Goal: Task Accomplishment & Management: Manage account settings

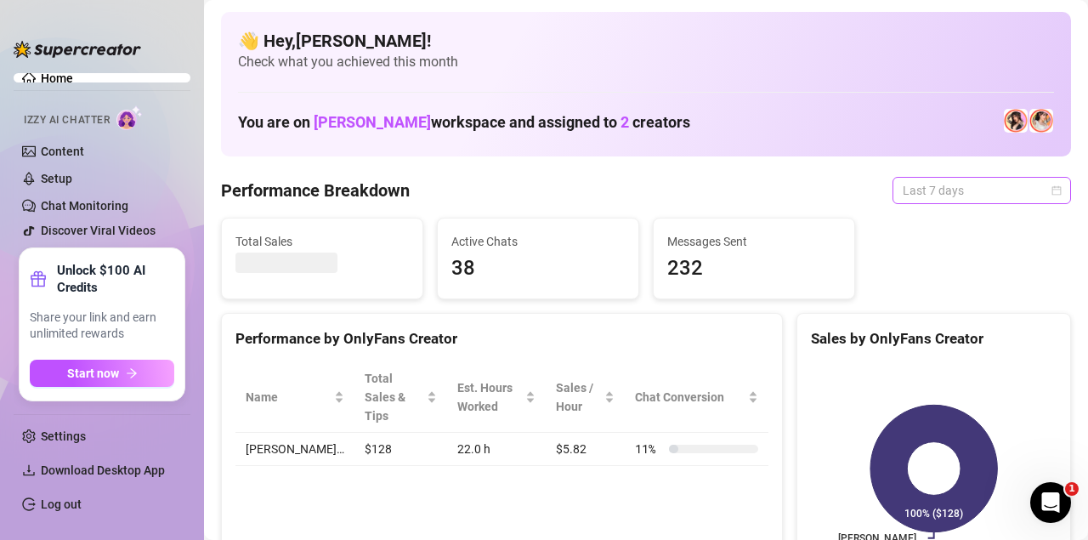
click at [961, 183] on span "Last 7 days" at bounding box center [982, 190] width 158 height 25
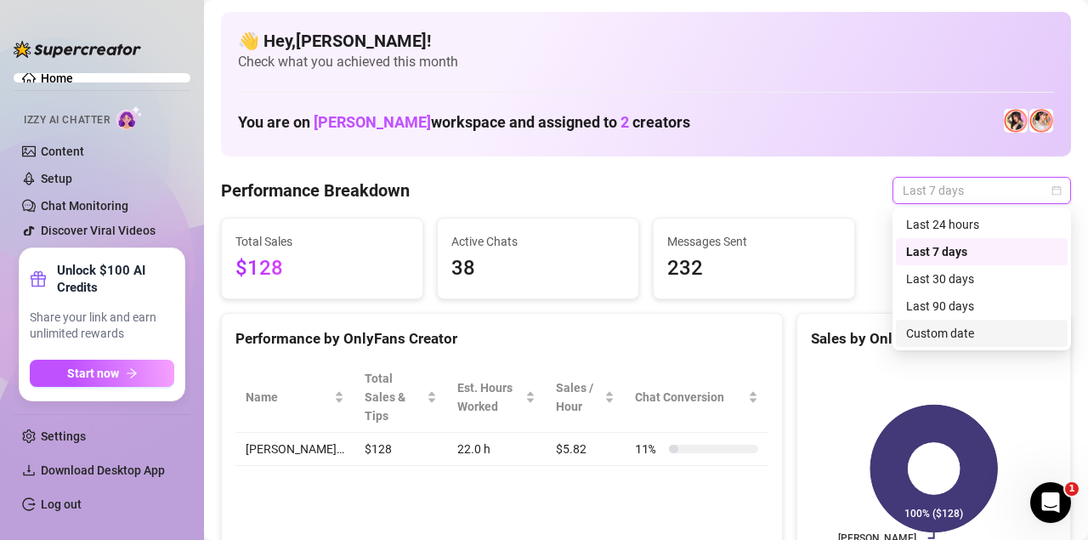
click at [961, 335] on div "Custom date" at bounding box center [981, 333] width 151 height 19
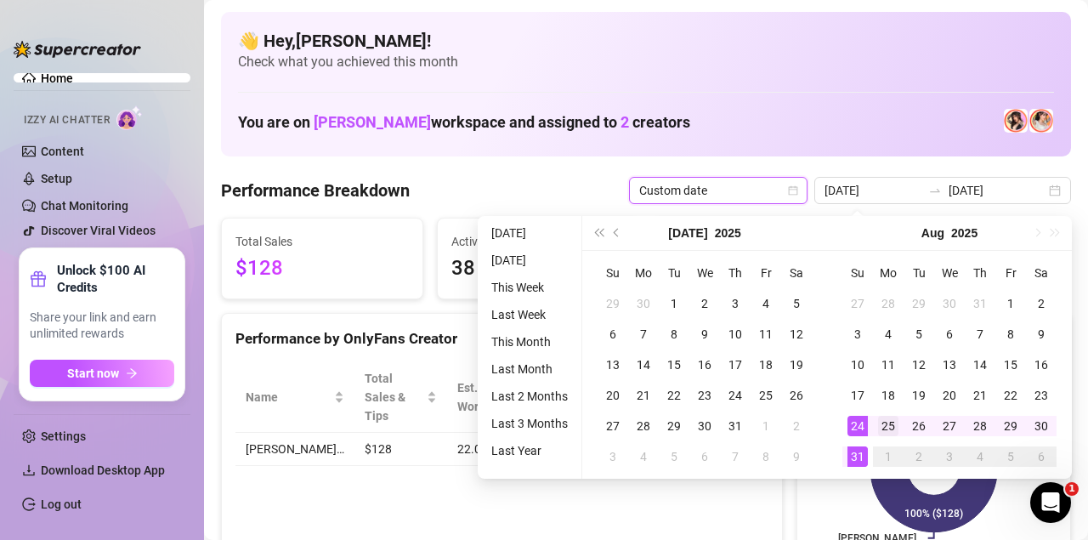
type input "2025-08-25"
click at [893, 423] on div "25" at bounding box center [888, 426] width 20 height 20
click at [854, 461] on div "31" at bounding box center [857, 456] width 20 height 20
type input "2025-08-25"
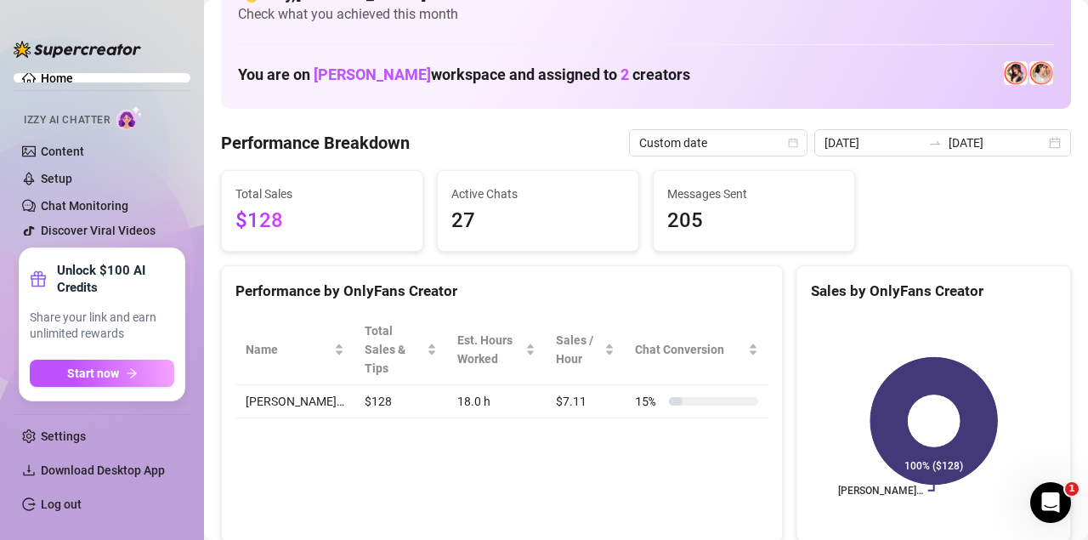
click at [471, 242] on div "Active Chats 27" at bounding box center [538, 211] width 201 height 80
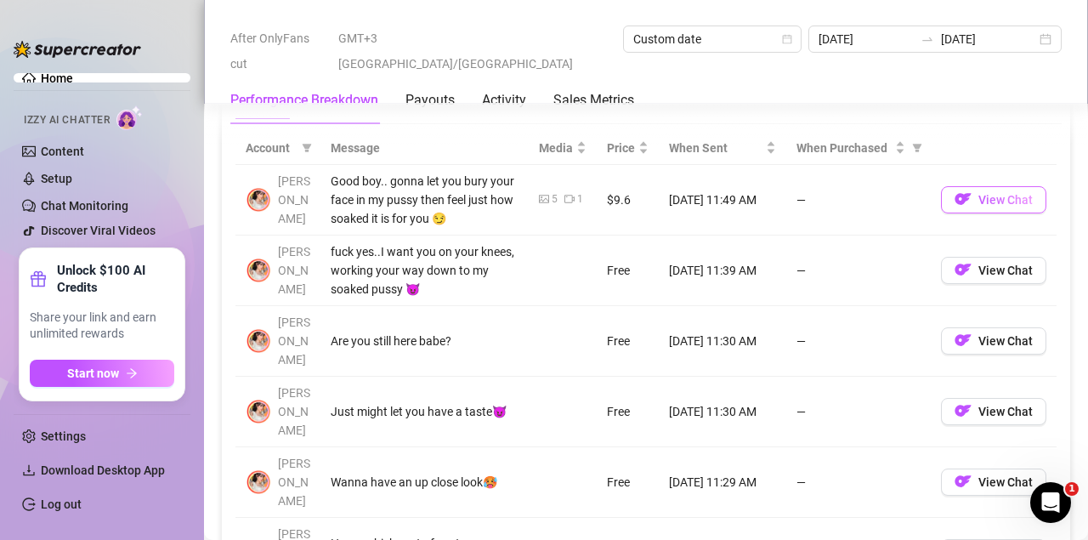
scroll to position [1585, 0]
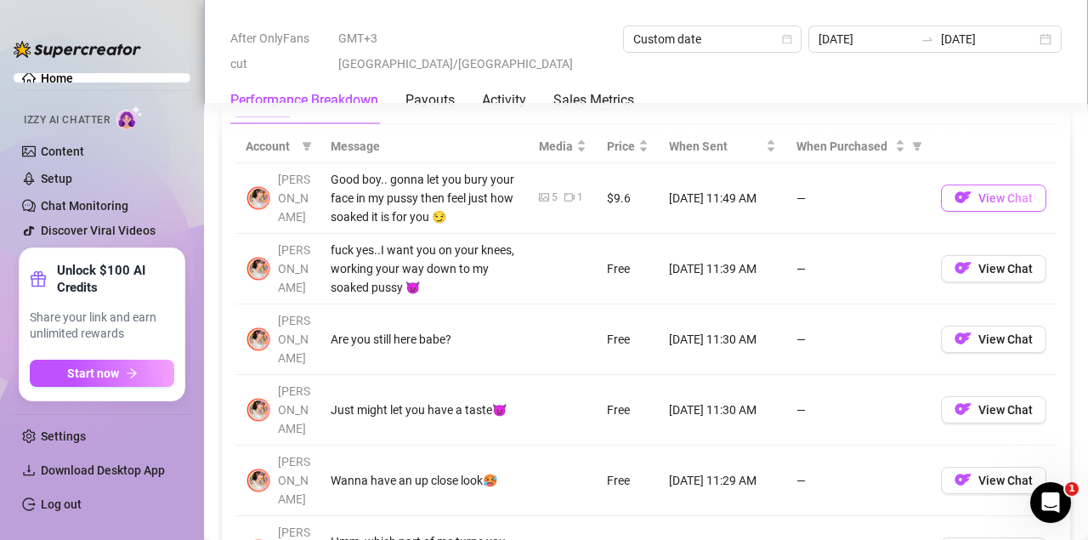
click at [1008, 192] on span "View Chat" at bounding box center [1005, 198] width 54 height 14
click at [1000, 191] on span "View Chat" at bounding box center [1005, 198] width 54 height 14
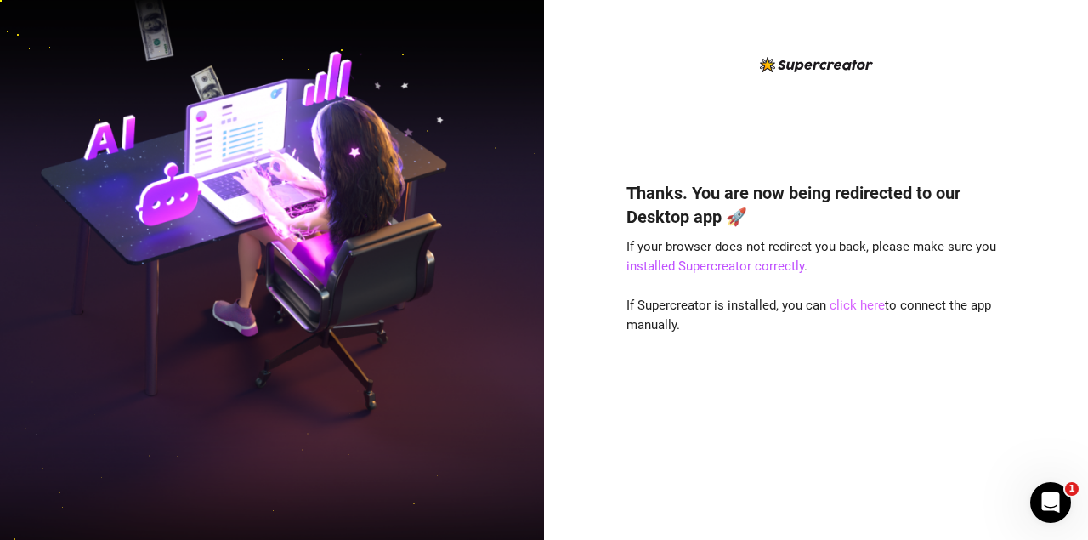
click at [856, 305] on link "click here" at bounding box center [857, 304] width 55 height 15
click at [856, 319] on div "Thanks. You are now being redirected to our Desktop app 🚀 If your browser does …" at bounding box center [815, 335] width 379 height 354
click at [832, 303] on link "click here" at bounding box center [857, 304] width 55 height 15
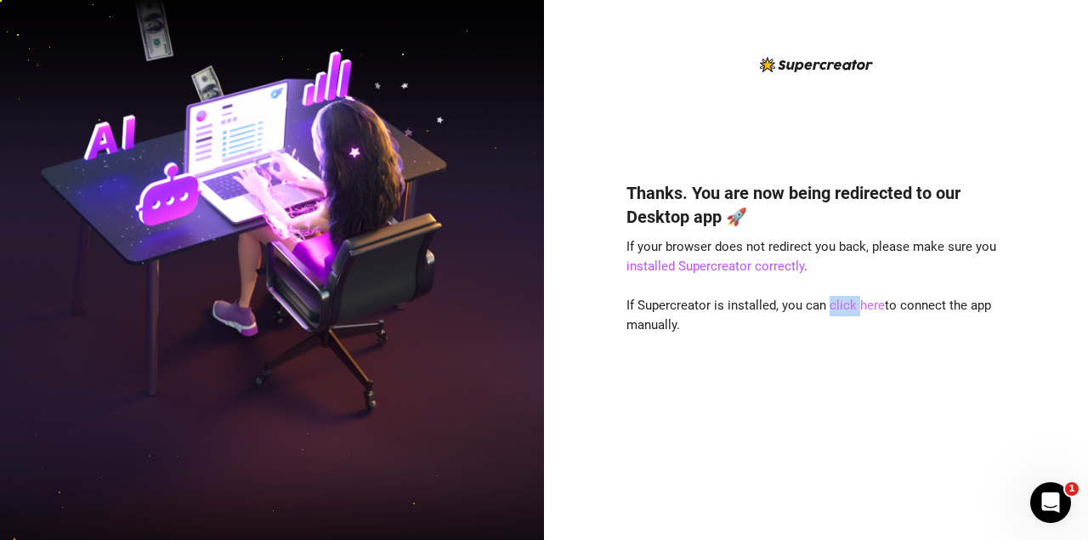
click at [832, 303] on link "click here" at bounding box center [857, 304] width 55 height 15
click at [883, 368] on div "Thanks. You are now being redirected to our Desktop app 🚀 If your browser does …" at bounding box center [815, 335] width 379 height 354
click at [19, 315] on img at bounding box center [272, 270] width 544 height 682
click at [847, 305] on link "click here" at bounding box center [857, 304] width 55 height 15
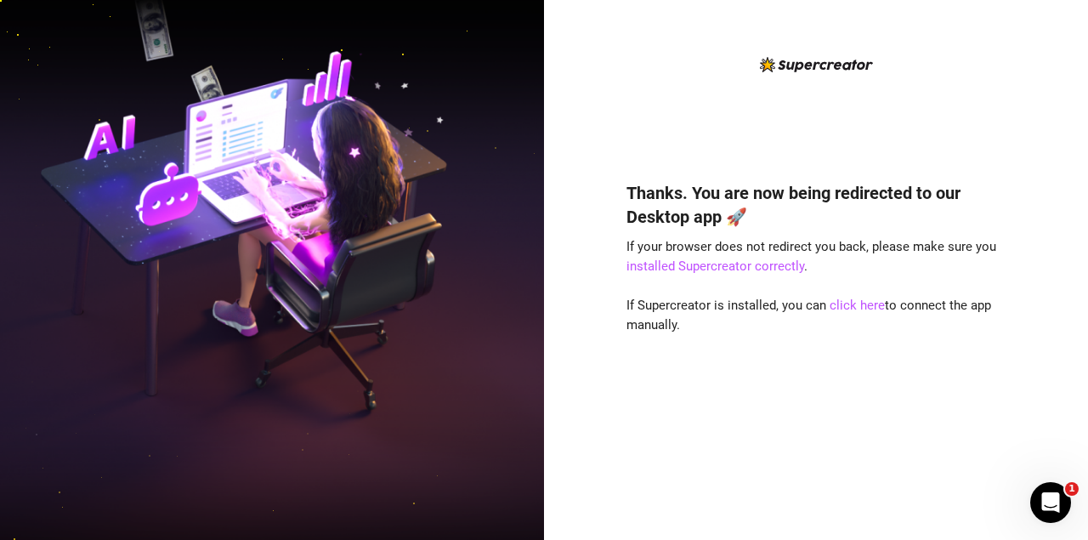
click at [847, 361] on div "Thanks. You are now being redirected to our Desktop app 🚀 If your browser does …" at bounding box center [815, 335] width 379 height 354
click at [851, 304] on link "click here" at bounding box center [857, 304] width 55 height 15
click at [854, 366] on div "Thanks. You are now being redirected to our Desktop app 🚀 If your browser does …" at bounding box center [815, 335] width 379 height 354
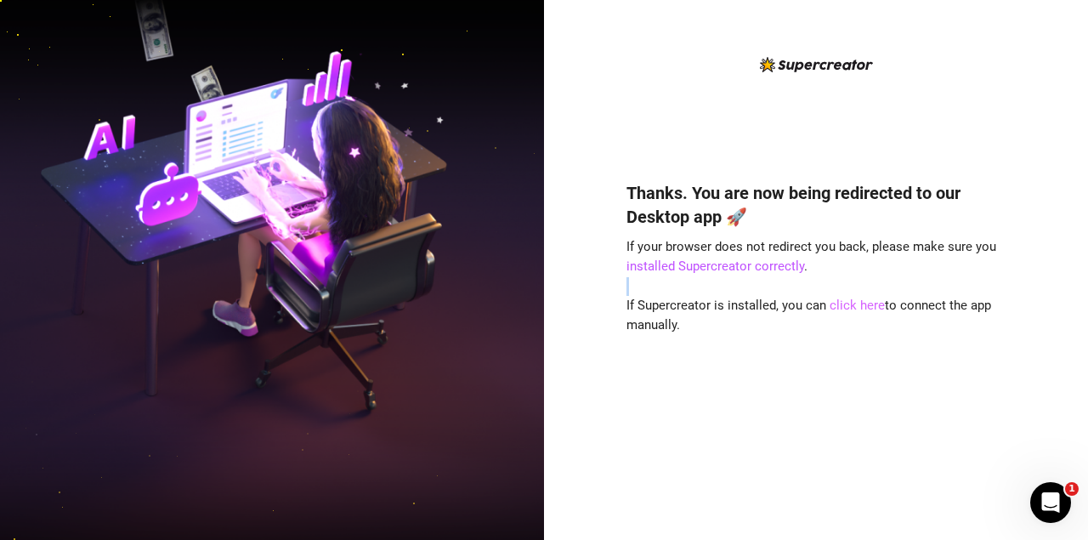
drag, startPoint x: 854, startPoint y: 366, endPoint x: 853, endPoint y: 298, distance: 68.0
click at [853, 298] on div "Thanks. You are now being redirected to our Desktop app 🚀 If your browser does …" at bounding box center [815, 335] width 379 height 354
click at [1030, 123] on div "Thanks. You are now being redirected to our Desktop app 🚀 If your browser does …" at bounding box center [816, 270] width 544 height 540
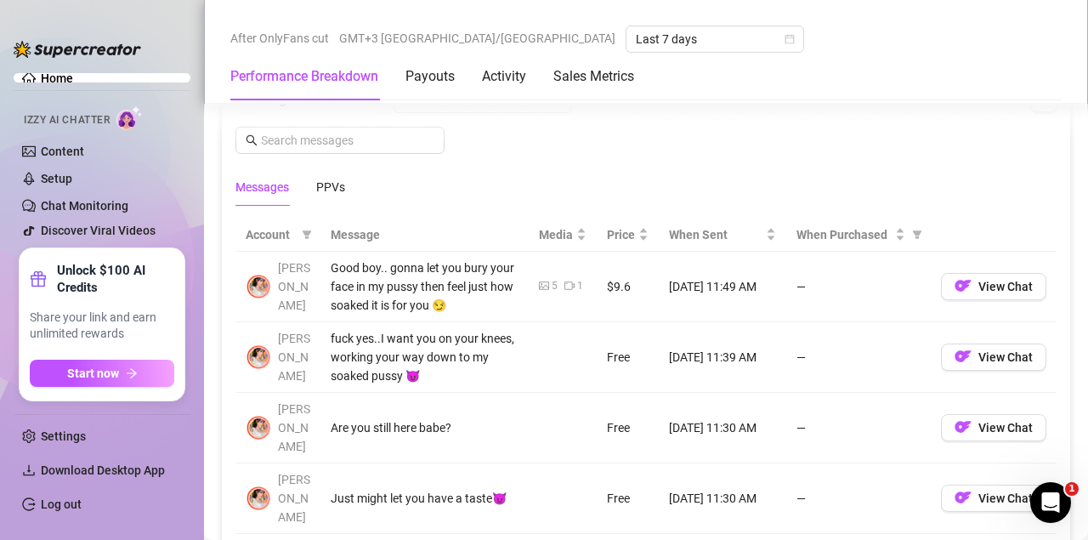
scroll to position [1498, 0]
click at [1017, 280] on span "View Chat" at bounding box center [1005, 286] width 54 height 14
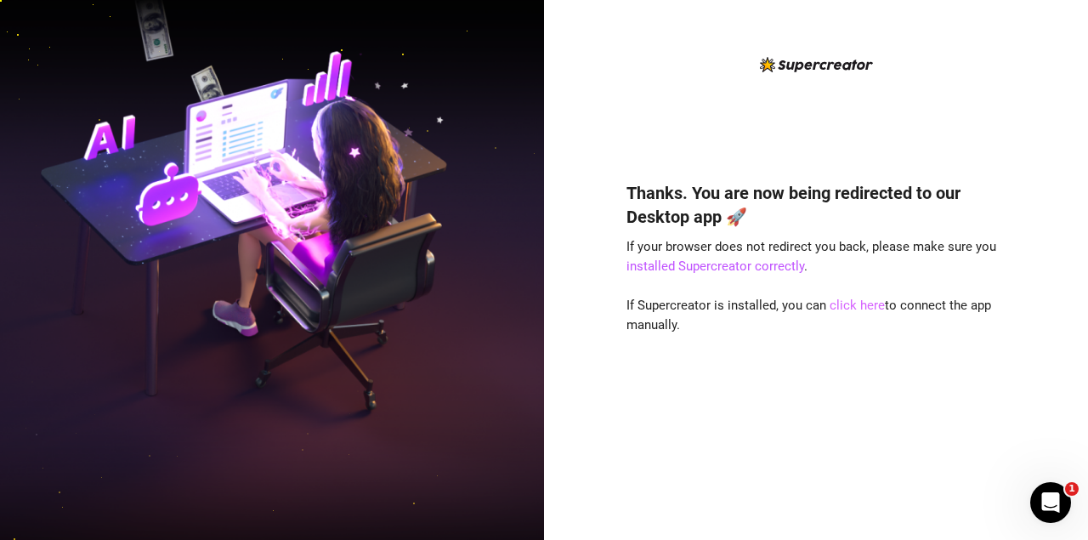
click at [847, 300] on link "click here" at bounding box center [857, 304] width 55 height 15
click at [853, 332] on div "Thanks. You are now being redirected to our Desktop app 🚀 If your browser does …" at bounding box center [815, 335] width 379 height 354
click at [851, 305] on link "click here" at bounding box center [857, 304] width 55 height 15
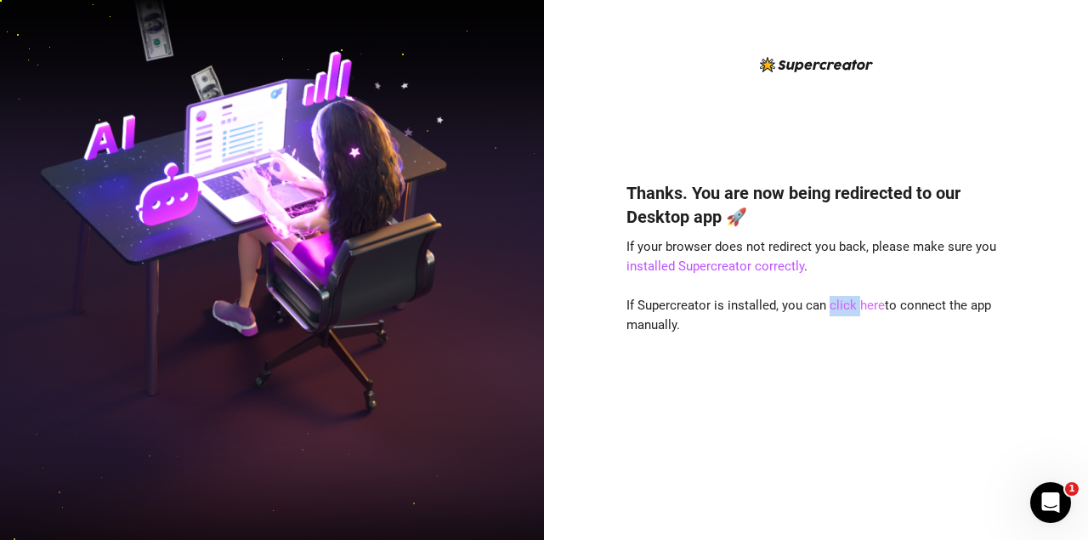
click at [851, 305] on link "click here" at bounding box center [857, 304] width 55 height 15
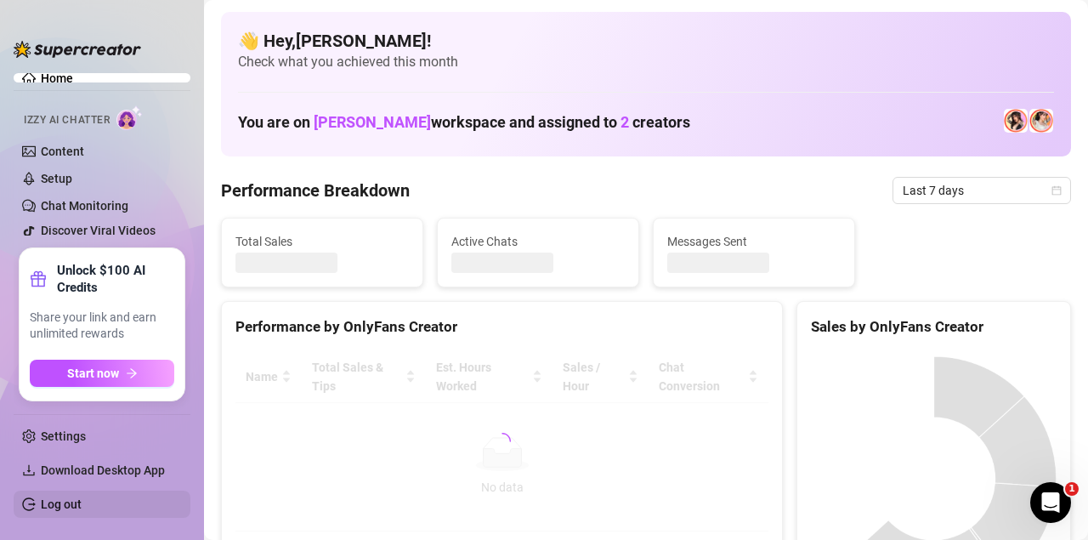
click at [57, 506] on link "Log out" at bounding box center [61, 504] width 41 height 14
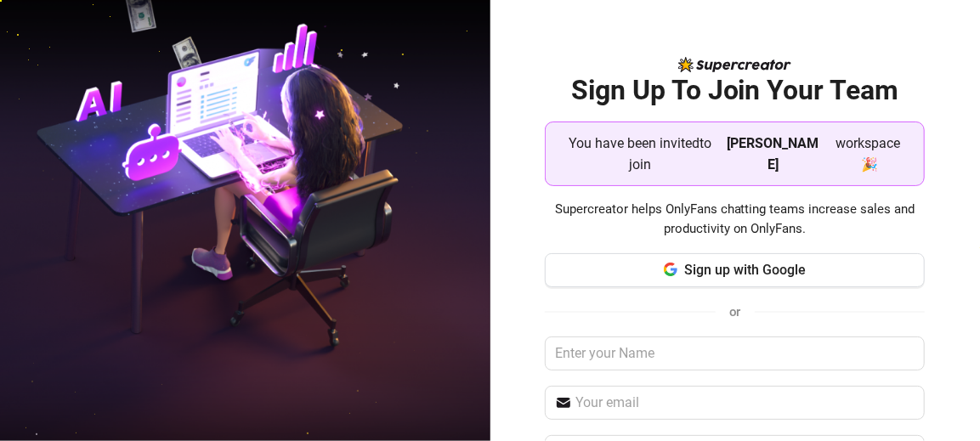
scroll to position [130, 0]
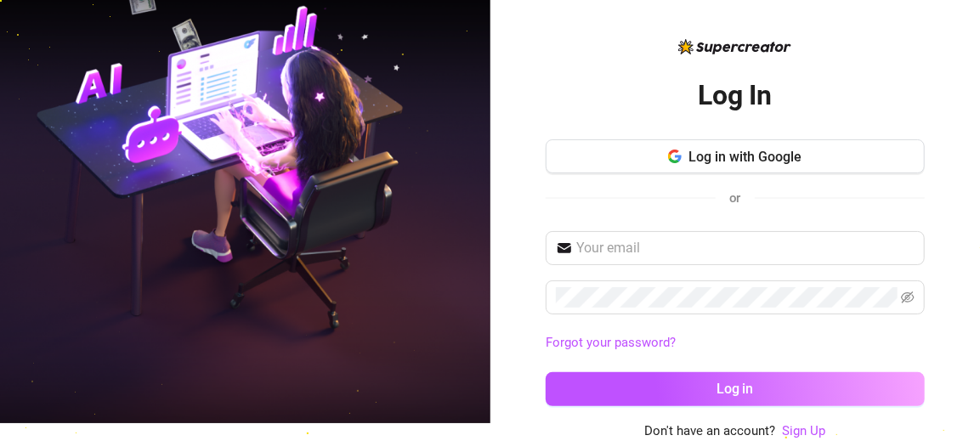
scroll to position [16, 0]
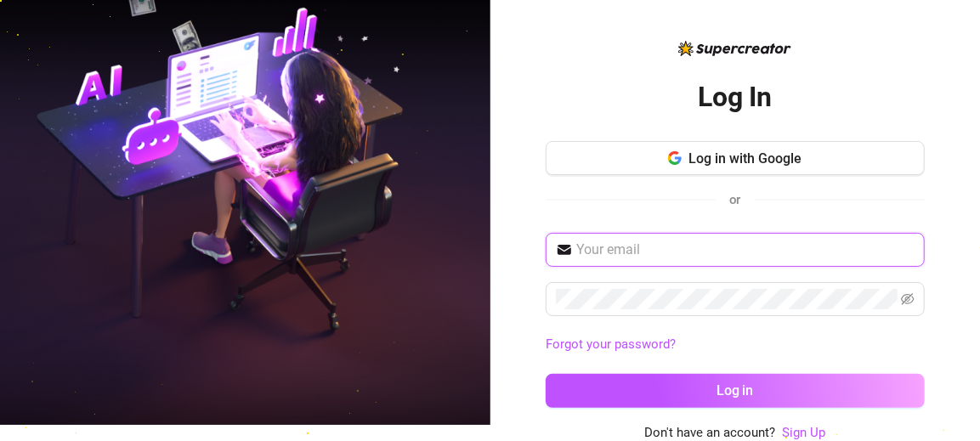
click at [634, 251] on input "text" at bounding box center [745, 250] width 338 height 20
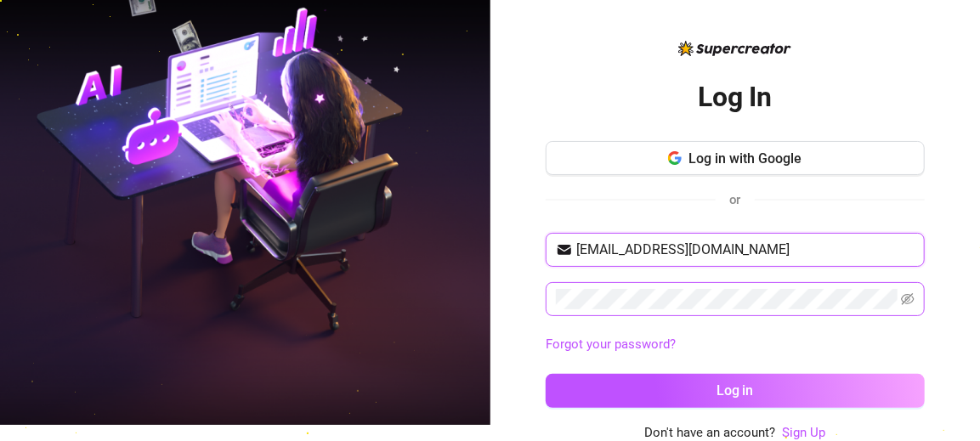
type input "[EMAIL_ADDRESS][DOMAIN_NAME]"
click at [909, 299] on icon "eye-invisible" at bounding box center [908, 299] width 3 height 3
click at [909, 299] on icon "eye" at bounding box center [909, 299] width 14 height 10
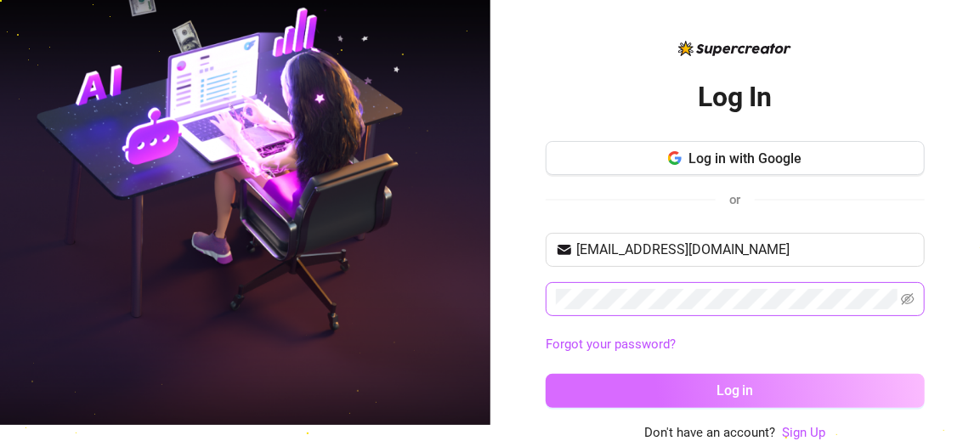
click at [753, 394] on span "Log in" at bounding box center [734, 390] width 37 height 16
